Goal: Task Accomplishment & Management: Use online tool/utility

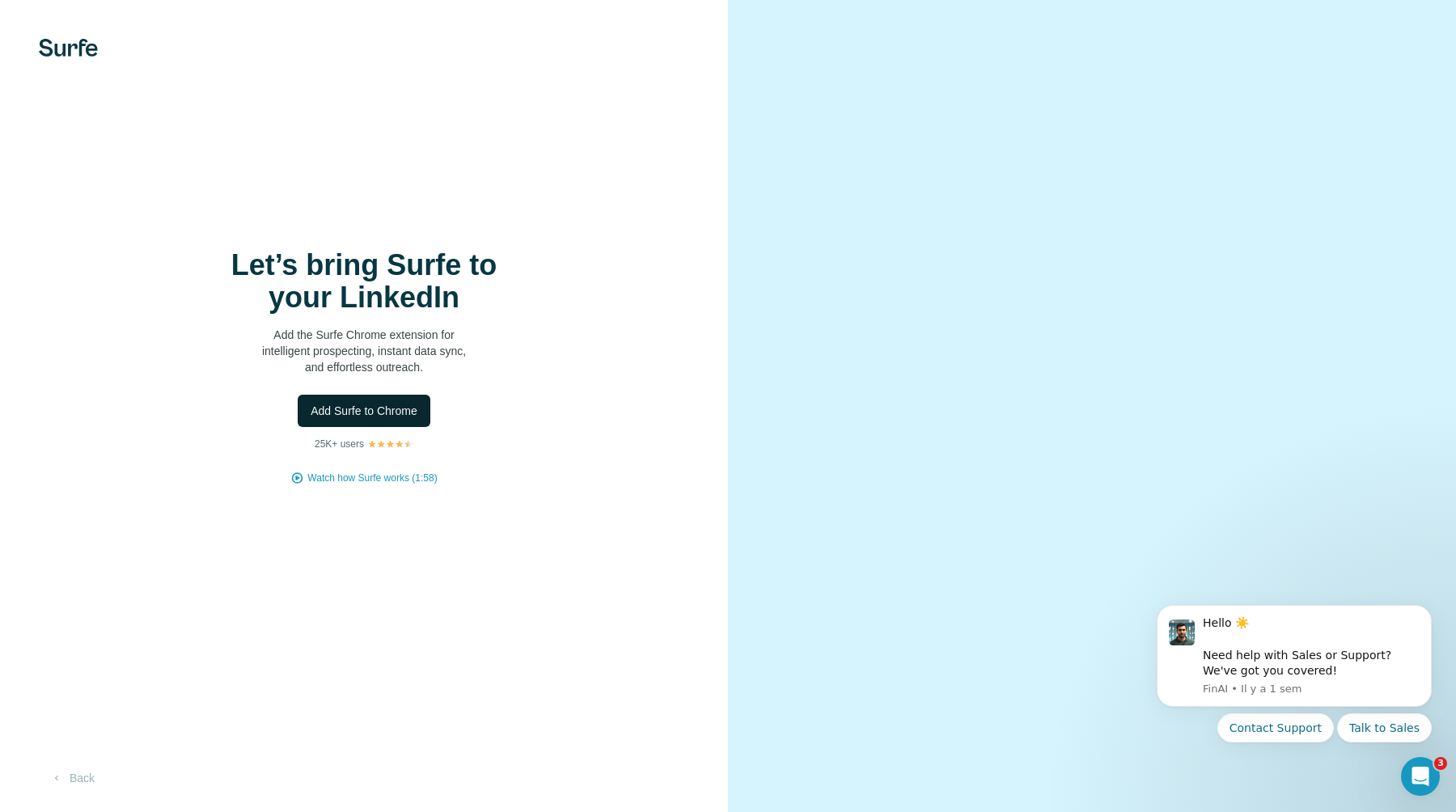
click at [346, 409] on span "Add Surfe to Chrome" at bounding box center [364, 411] width 107 height 16
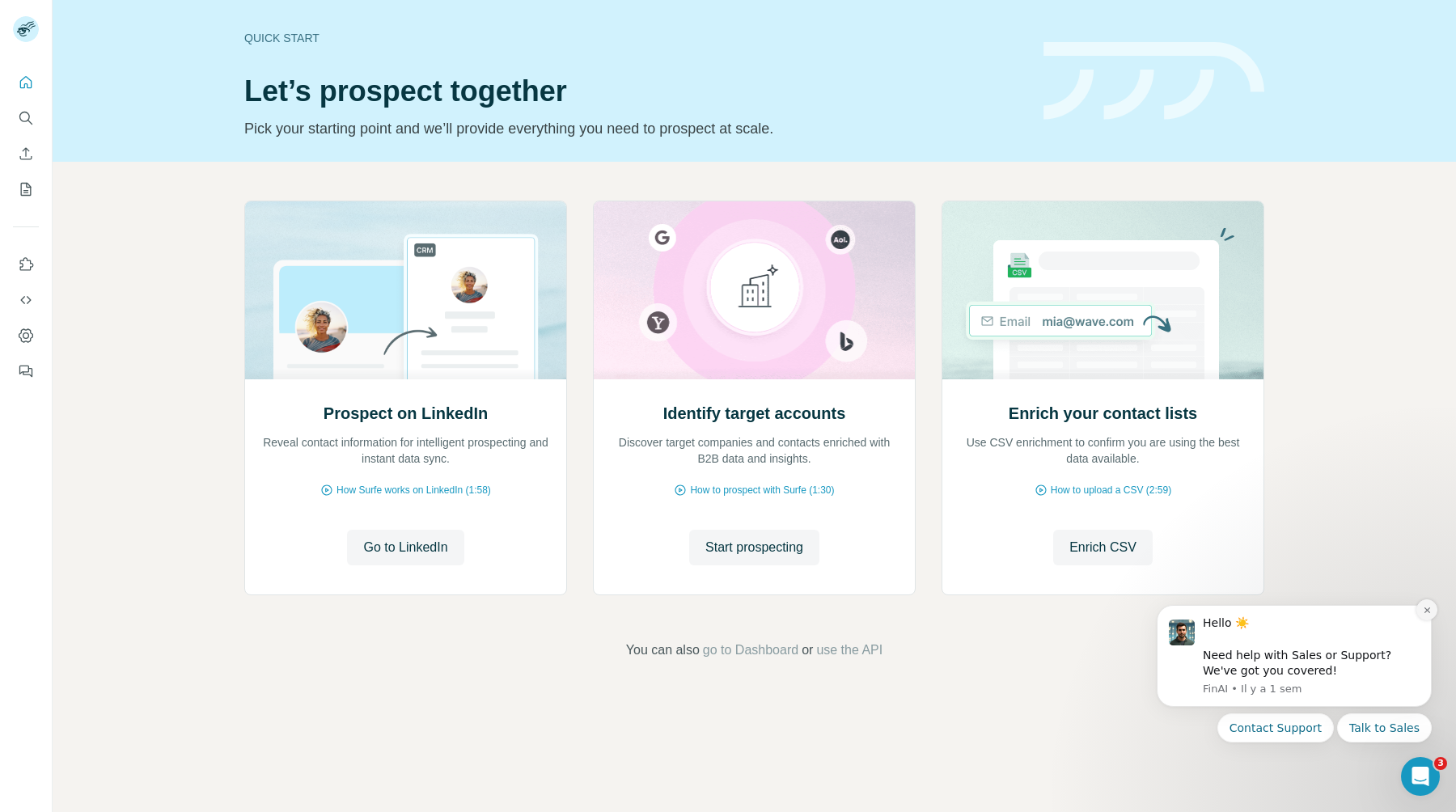
click at [1430, 609] on icon "Dismiss notification" at bounding box center [1427, 610] width 9 height 9
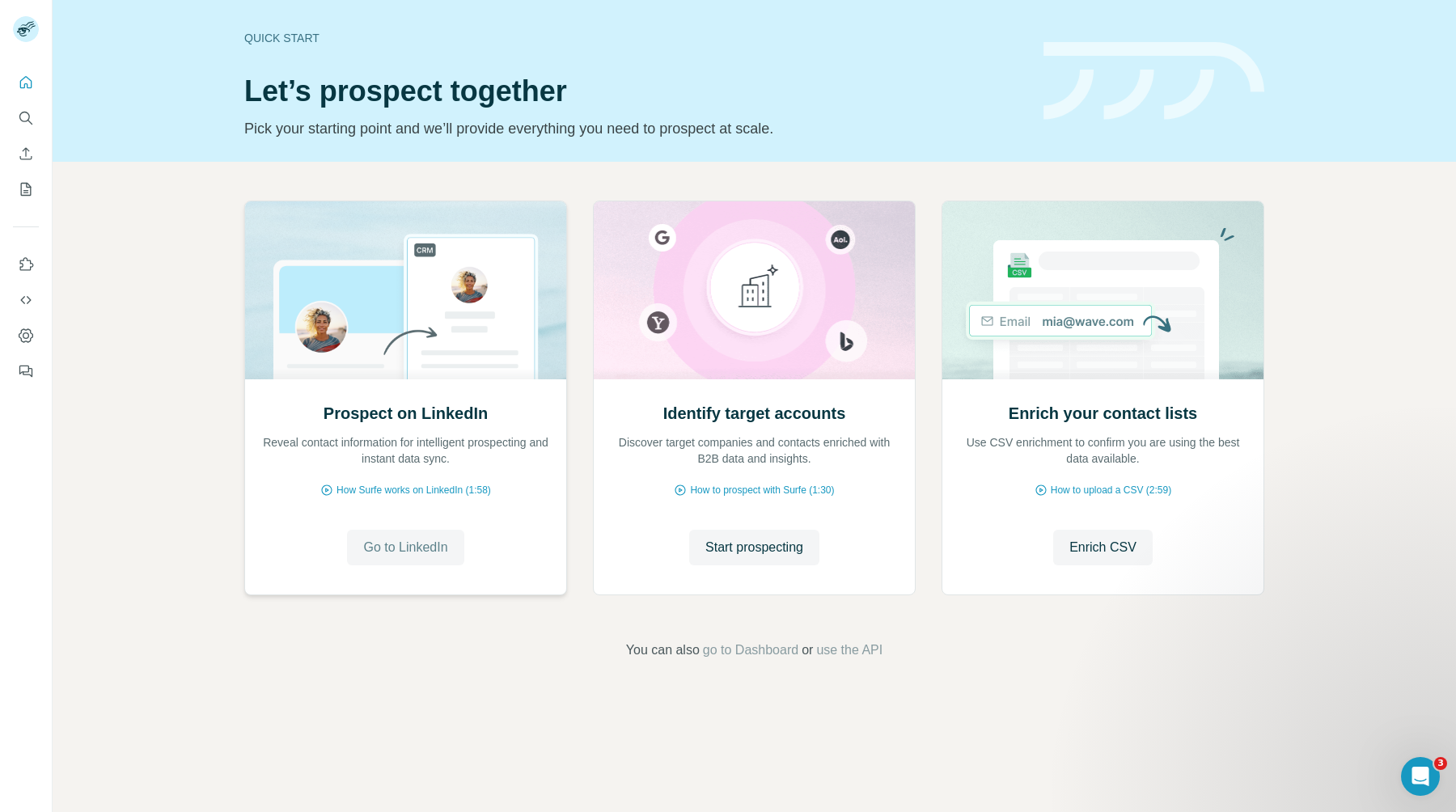
click at [413, 552] on span "Go to LinkedIn" at bounding box center [406, 547] width 84 height 20
